Goal: Information Seeking & Learning: Learn about a topic

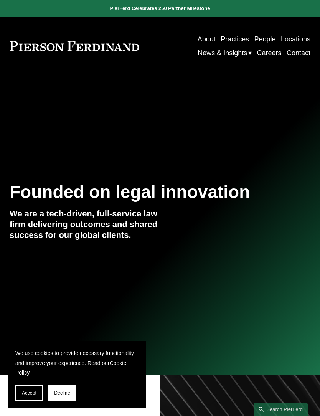
click at [0, 0] on div at bounding box center [0, 0] width 0 height 0
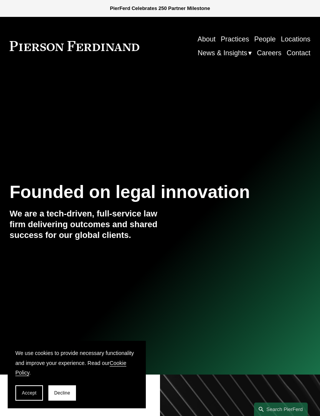
click at [97, 125] on link "Practices" at bounding box center [72, 126] width 92 height 22
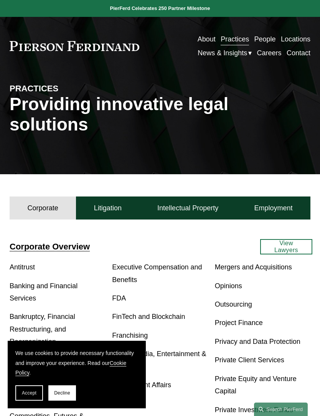
click at [0, 0] on div at bounding box center [0, 0] width 0 height 0
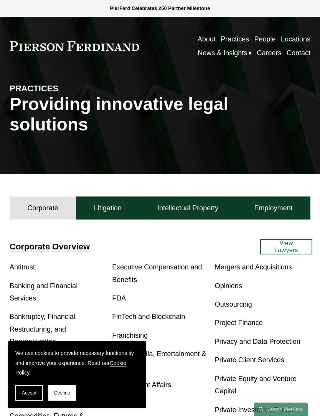
click at [64, 394] on span "Decline" at bounding box center [62, 392] width 16 height 5
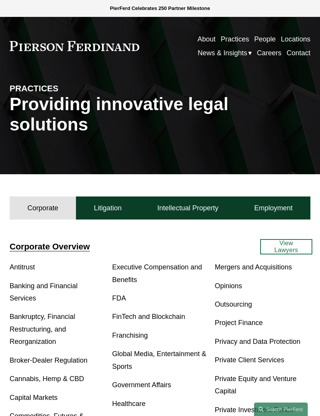
click at [196, 253] on link "Folder: News & Insights" at bounding box center [117, 251] width 183 height 22
click at [53, 313] on link "Insights" at bounding box center [47, 314] width 32 height 9
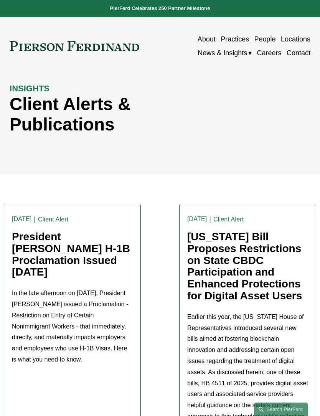
click at [162, 10] on link at bounding box center [160, 8] width 320 height 17
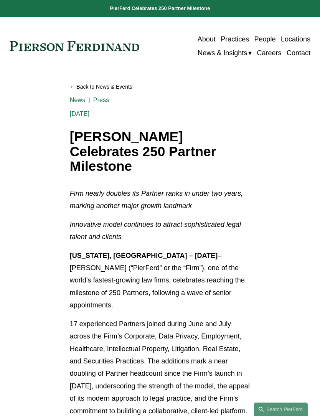
click at [0, 0] on div at bounding box center [0, 0] width 0 height 0
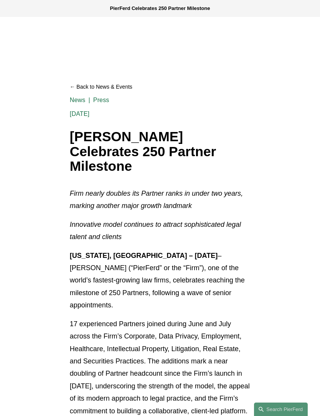
click at [0, 0] on link at bounding box center [0, 0] width 0 height 0
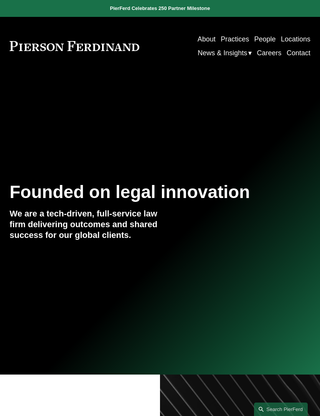
click at [0, 0] on div at bounding box center [0, 0] width 0 height 0
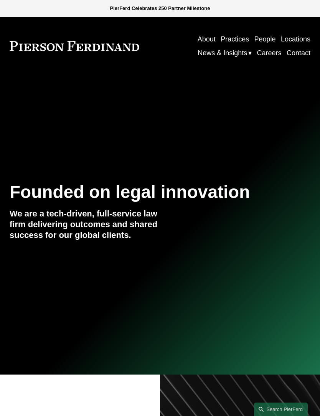
click at [102, 130] on link "Practices" at bounding box center [72, 126] width 92 height 22
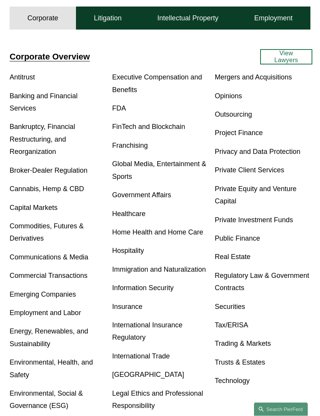
scroll to position [190, 0]
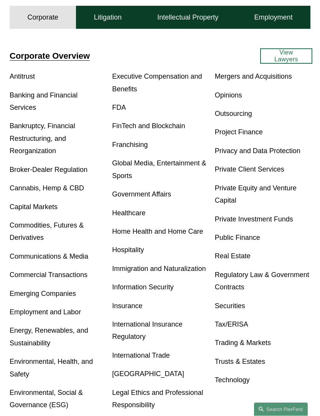
click at [275, 170] on link "Private Client Services" at bounding box center [249, 170] width 69 height 8
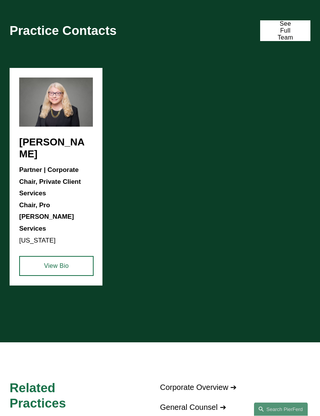
scroll to position [642, 0]
